Goal: Task Accomplishment & Management: Manage account settings

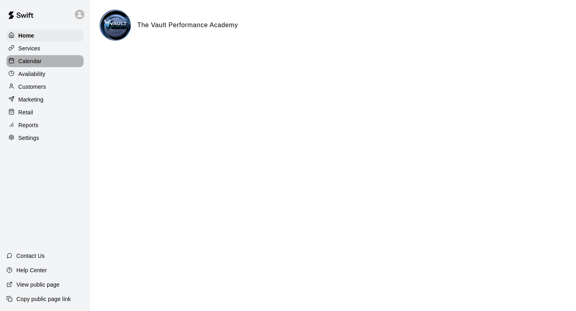
click at [20, 60] on p "Calendar" at bounding box center [29, 61] width 23 height 8
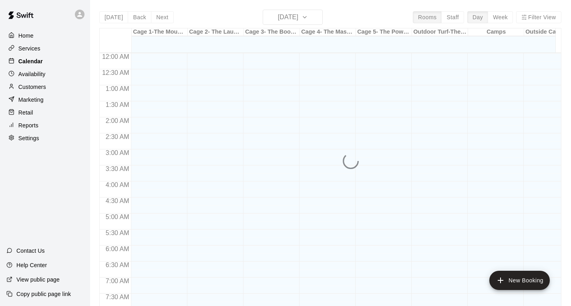
scroll to position [477, 0]
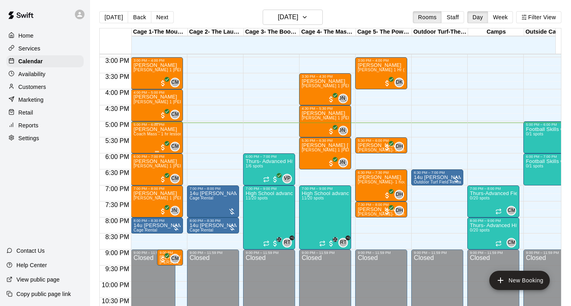
click at [155, 134] on span "Coach Mass - 1 hr lesson - 2 person" at bounding box center [167, 134] width 69 height 4
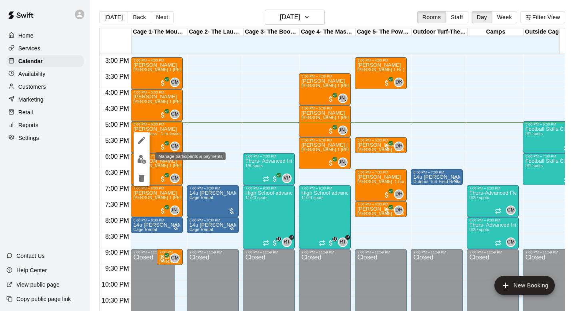
click at [142, 160] on img "edit" at bounding box center [141, 159] width 9 height 9
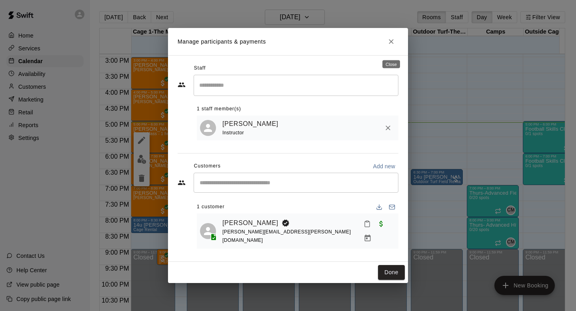
click at [393, 46] on icon "Close" at bounding box center [391, 42] width 8 height 8
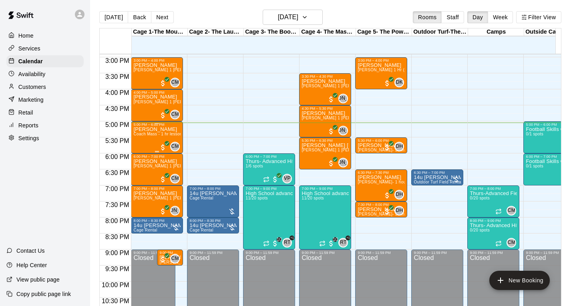
click at [142, 144] on div "[PERSON_NAME] Coach Mass - 1 hr lesson - 2 person" at bounding box center [156, 279] width 47 height 306
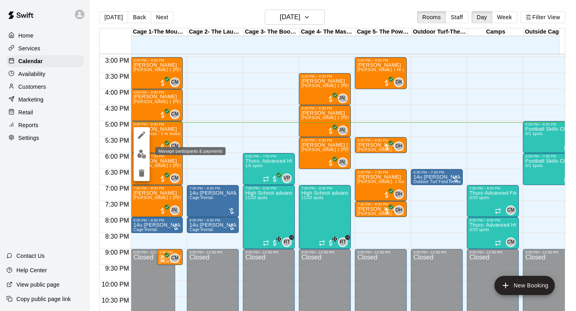
click at [144, 152] on img "edit" at bounding box center [141, 154] width 9 height 9
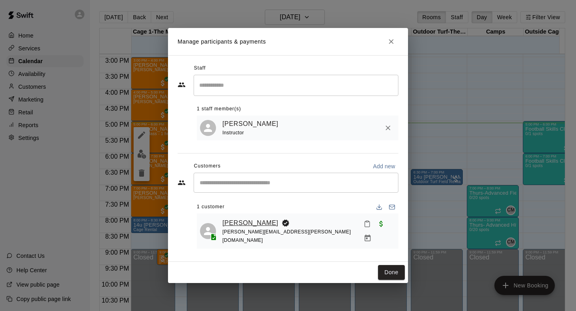
click at [270, 227] on link "[PERSON_NAME]" at bounding box center [250, 223] width 56 height 10
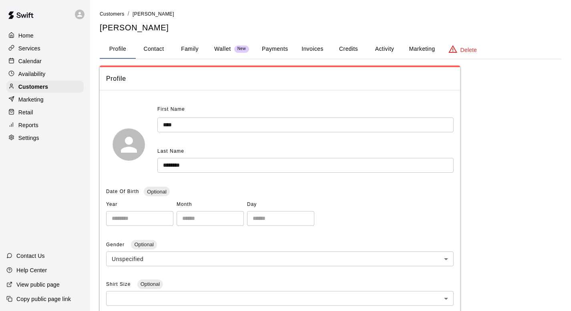
click at [162, 52] on button "Contact" at bounding box center [154, 49] width 36 height 19
select select "**"
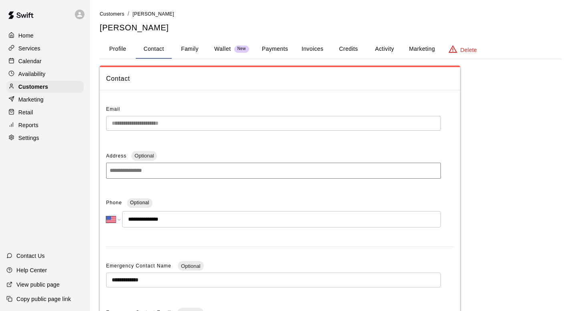
click at [109, 49] on button "Profile" at bounding box center [118, 49] width 36 height 19
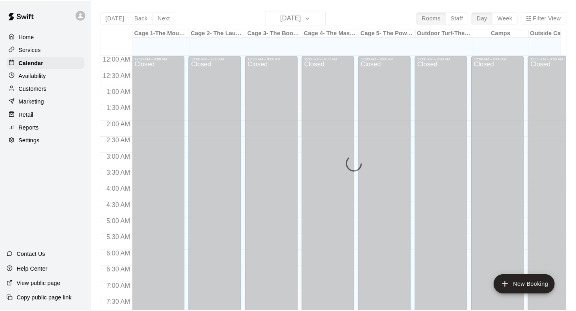
scroll to position [477, 0]
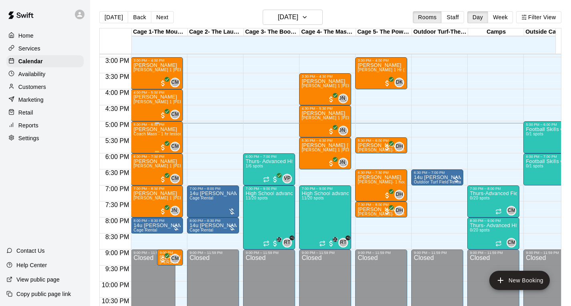
click at [155, 139] on div "[PERSON_NAME] Coach Mass - 1 hr lesson - 2 person" at bounding box center [156, 279] width 47 height 306
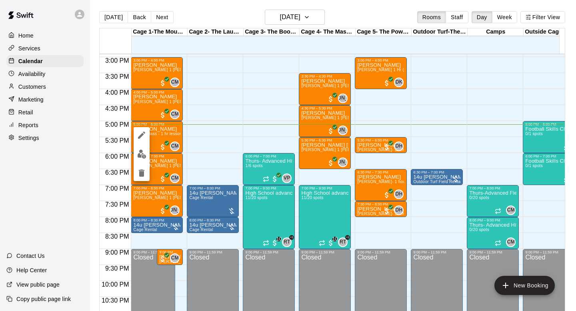
click at [204, 136] on div at bounding box center [288, 155] width 576 height 311
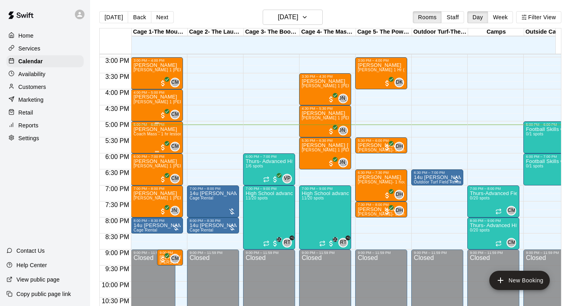
click at [156, 136] on span "Coach Mass - 1 hr lesson - 2 person" at bounding box center [167, 134] width 69 height 4
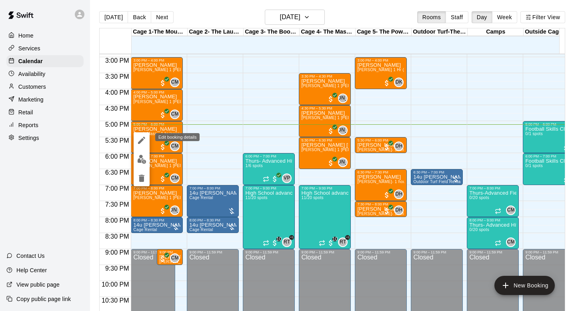
click at [142, 144] on icon "edit" at bounding box center [142, 141] width 10 height 10
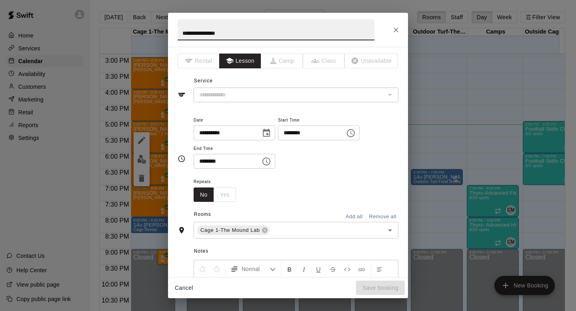
type input "**********"
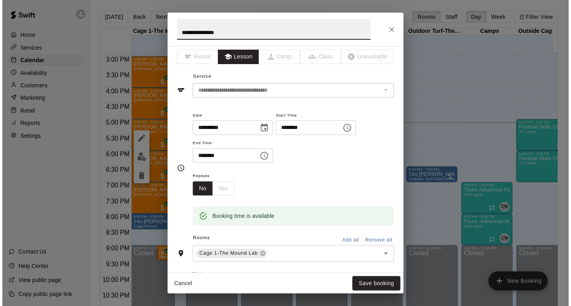
scroll to position [0, 0]
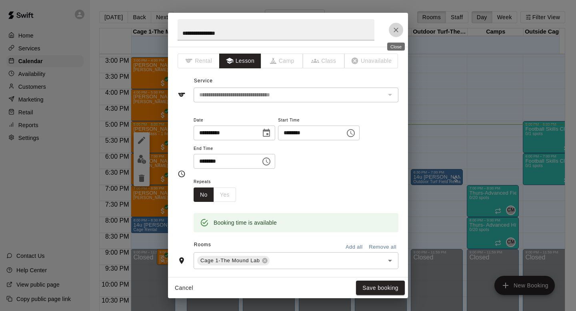
click at [396, 32] on icon "Close" at bounding box center [396, 30] width 8 height 8
